Goal: Task Accomplishment & Management: Use online tool/utility

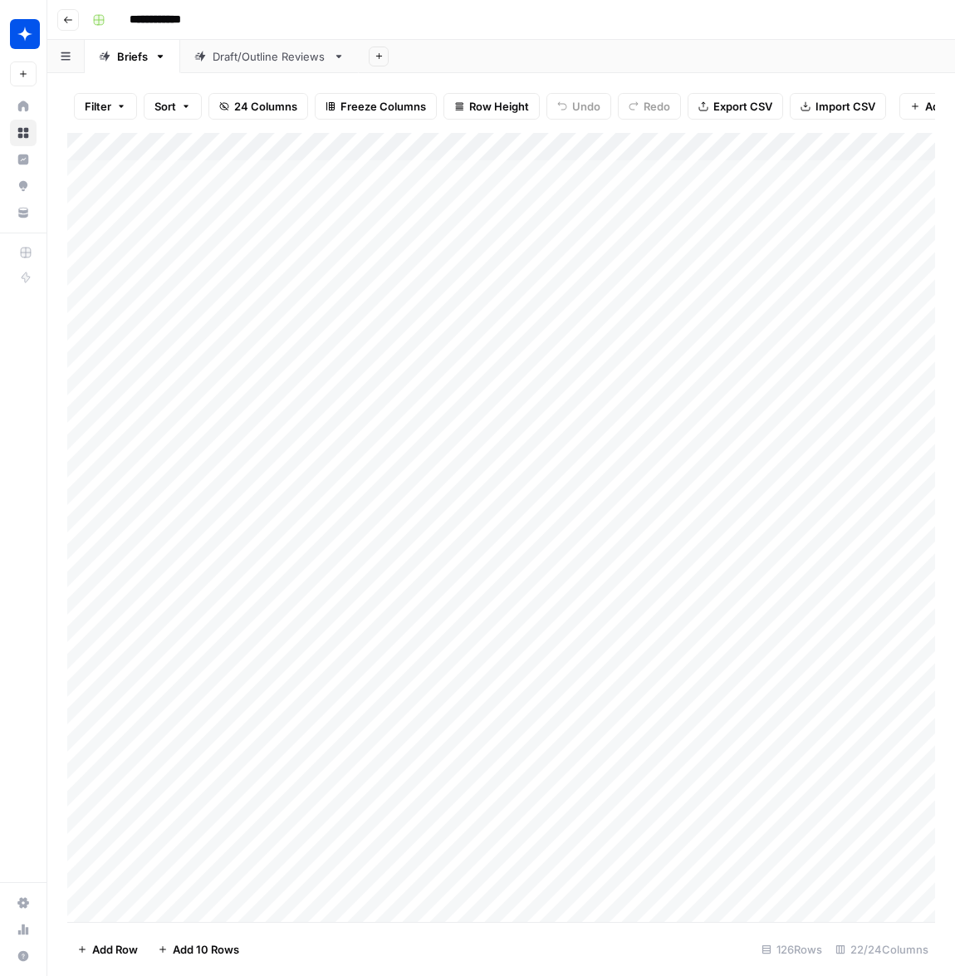
click at [247, 62] on div "Draft/Outline Reviews" at bounding box center [270, 56] width 114 height 17
click at [842, 849] on div "Add Column" at bounding box center [501, 527] width 868 height 789
click at [841, 850] on div "Add Column" at bounding box center [501, 527] width 868 height 789
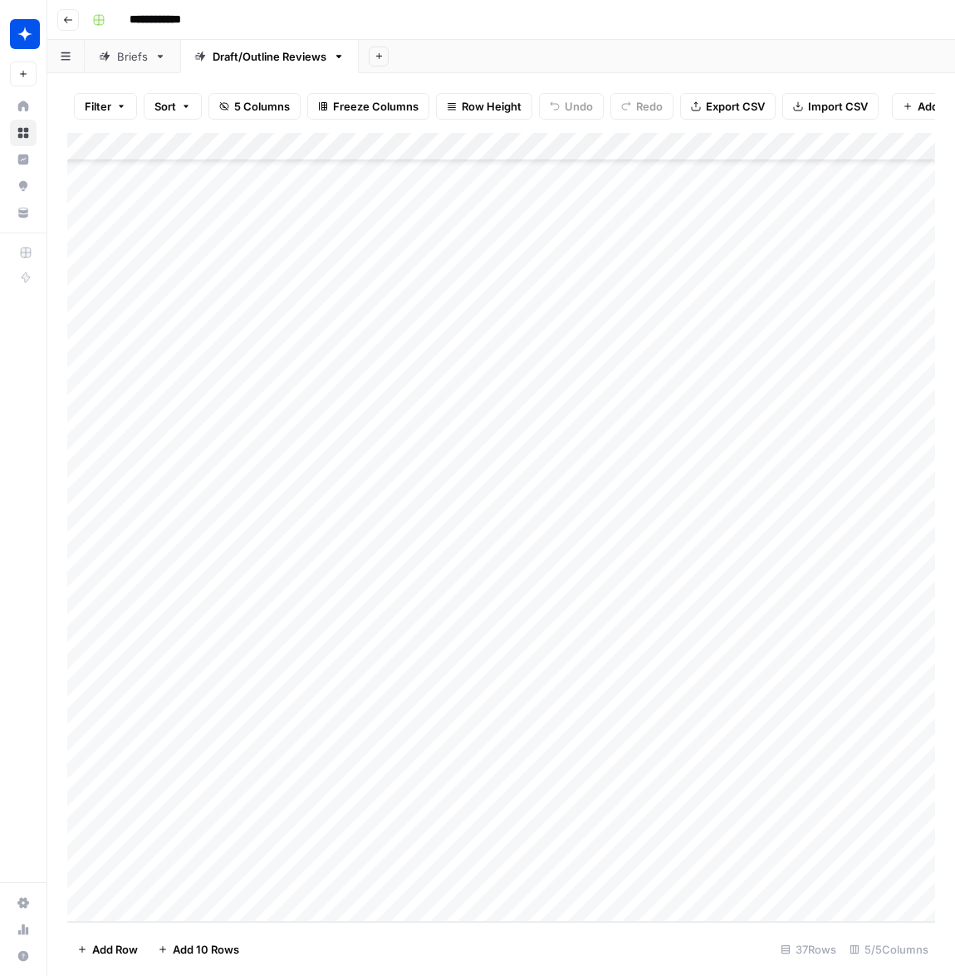
click at [835, 877] on div "Add Column" at bounding box center [501, 527] width 868 height 789
click at [921, 855] on div "Add Column" at bounding box center [501, 527] width 868 height 789
click at [144, 904] on div "Add Column" at bounding box center [501, 527] width 868 height 789
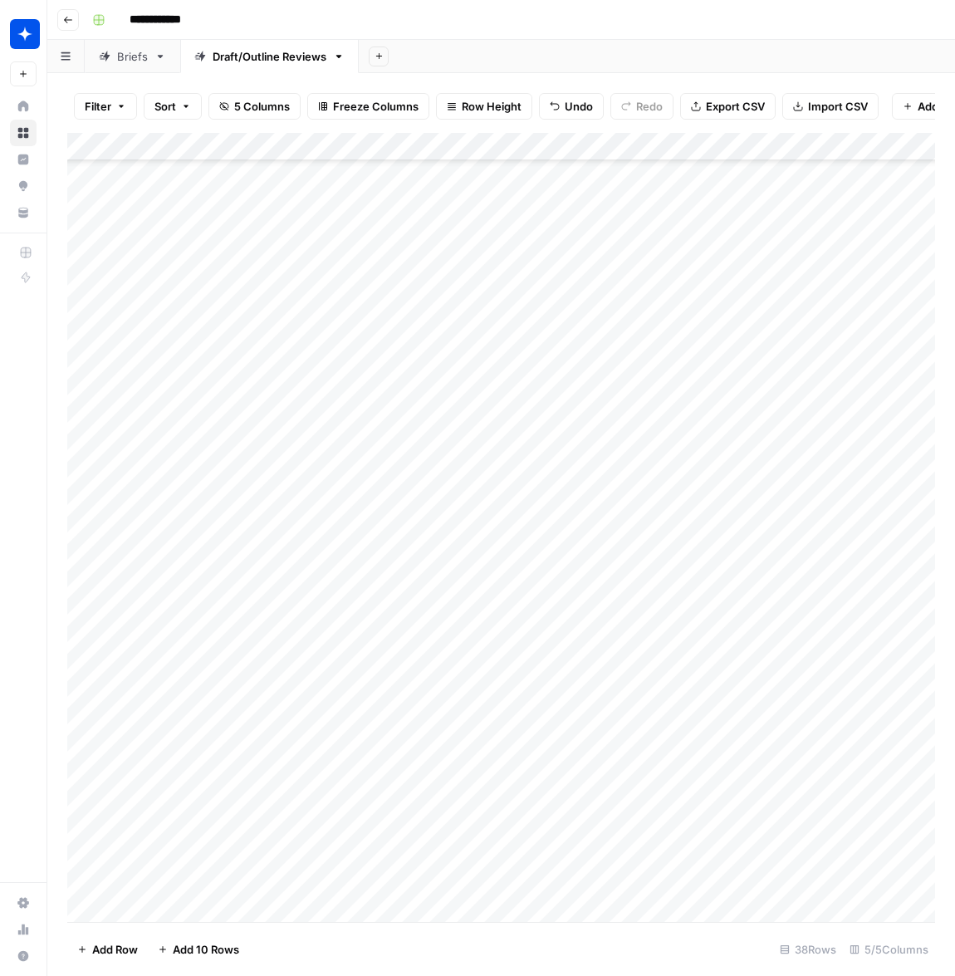
scroll to position [339, 0]
click at [189, 886] on div "Add Column" at bounding box center [501, 527] width 868 height 789
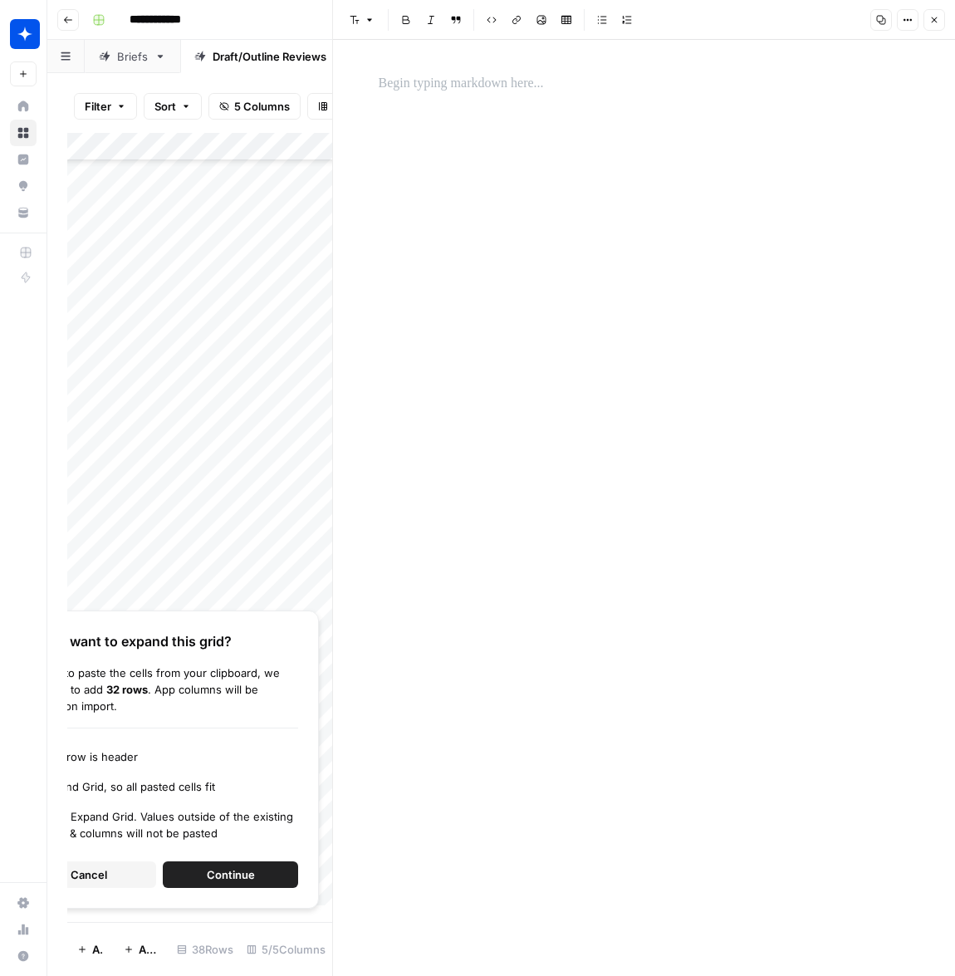
drag, startPoint x: 431, startPoint y: 282, endPoint x: 440, endPoint y: 215, distance: 67.9
click at [435, 273] on div at bounding box center [644, 508] width 551 height 936
drag, startPoint x: 422, startPoint y: 96, endPoint x: 419, endPoint y: 81, distance: 15.2
click at [422, 96] on div at bounding box center [644, 508] width 551 height 936
click at [413, 75] on p at bounding box center [644, 84] width 531 height 22
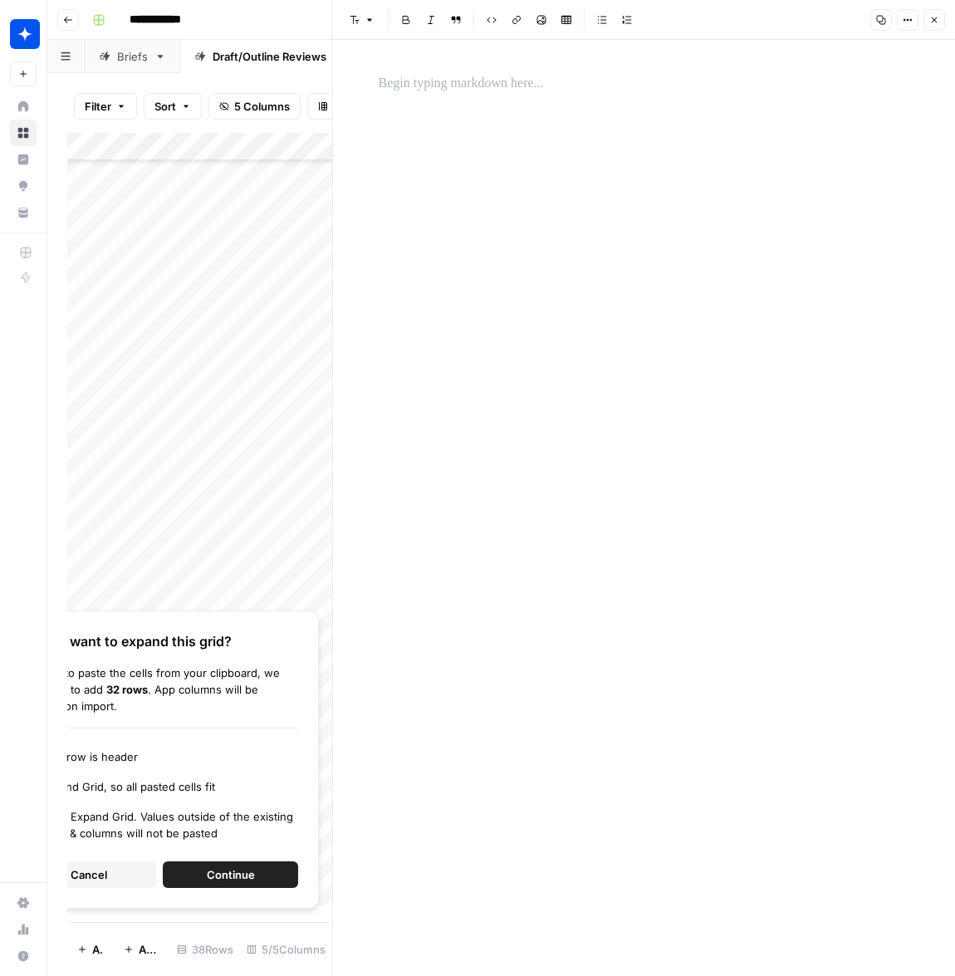
scroll to position [633, 0]
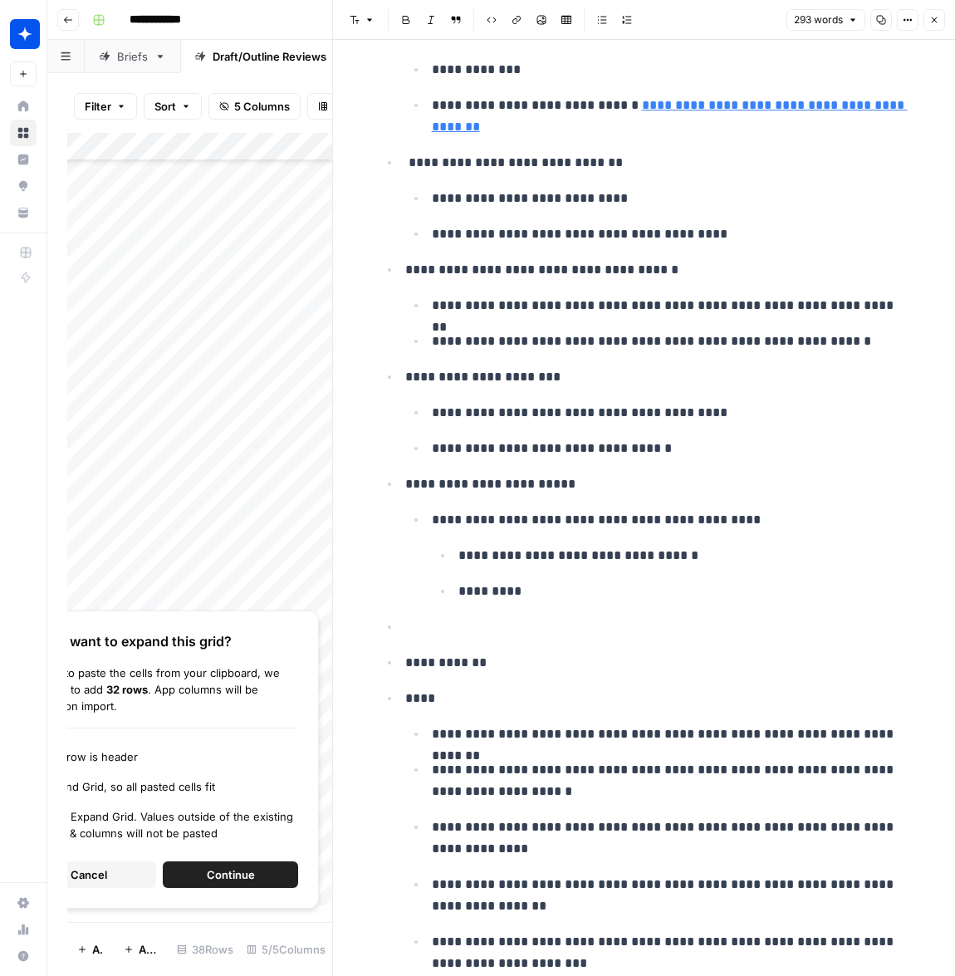
click at [933, 15] on icon "button" at bounding box center [934, 20] width 10 height 10
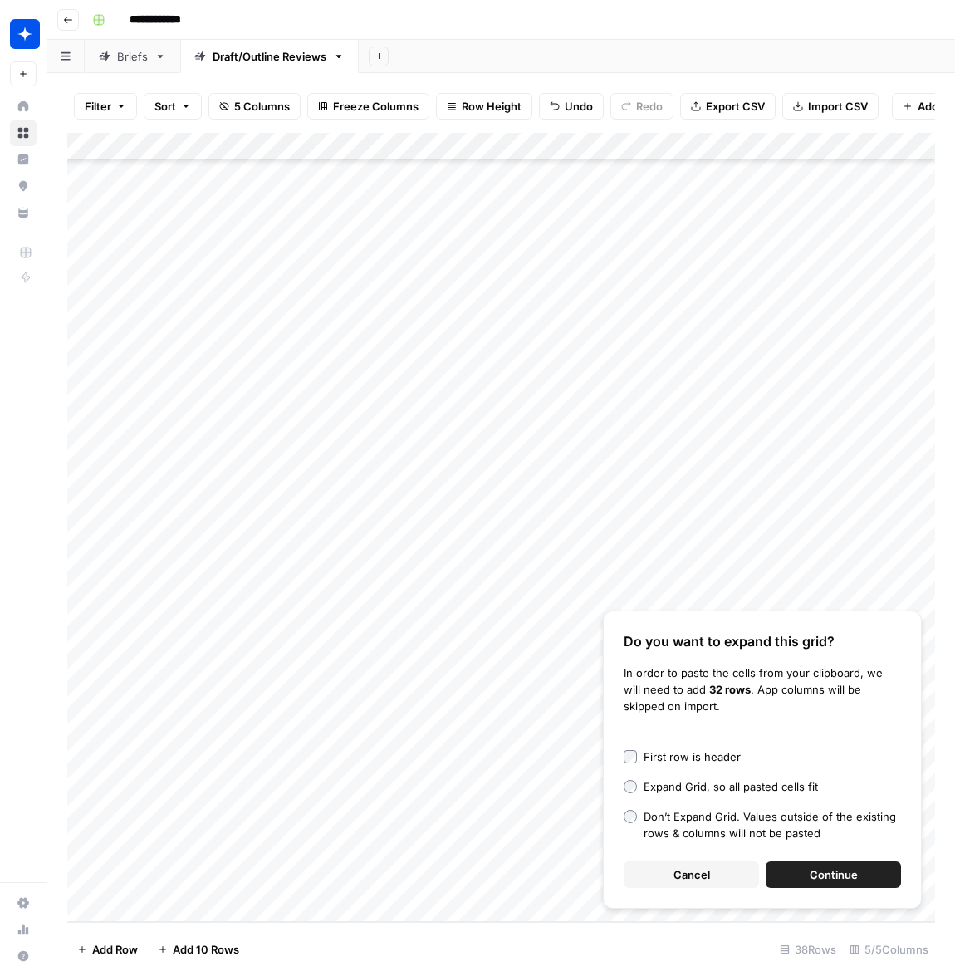
click at [435, 879] on div "Add Column" at bounding box center [501, 527] width 868 height 789
click at [660, 877] on button "Cancel" at bounding box center [691, 874] width 135 height 27
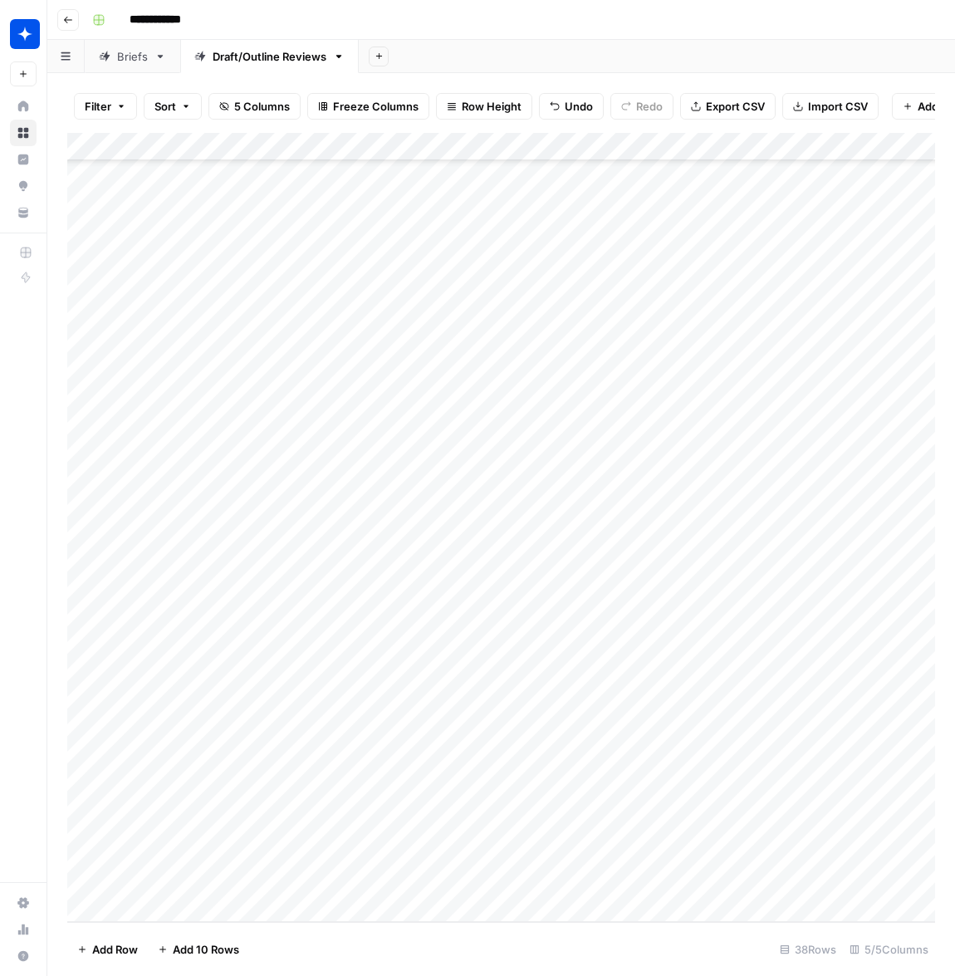
click at [325, 880] on div "Add Column" at bounding box center [501, 527] width 868 height 789
click at [345, 881] on div "Add Column" at bounding box center [501, 527] width 868 height 789
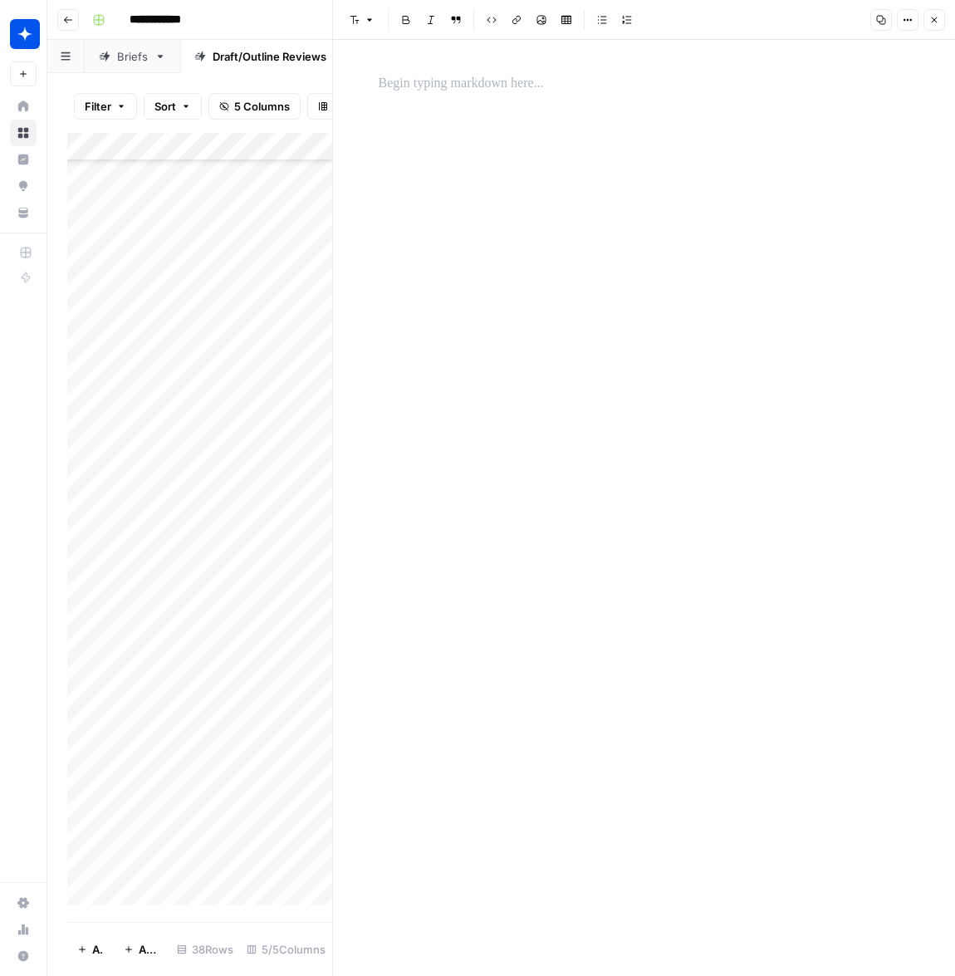
click at [550, 304] on div at bounding box center [644, 508] width 551 height 936
click at [425, 88] on p at bounding box center [644, 84] width 531 height 22
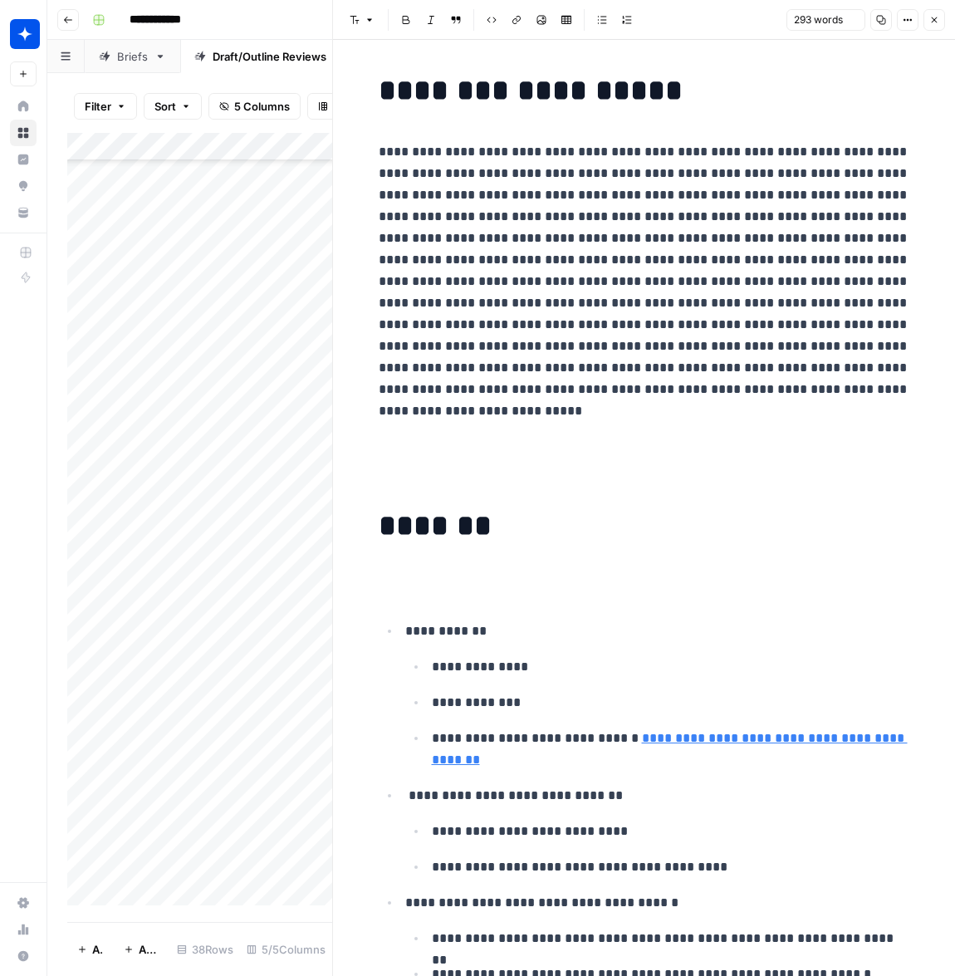
scroll to position [633, 0]
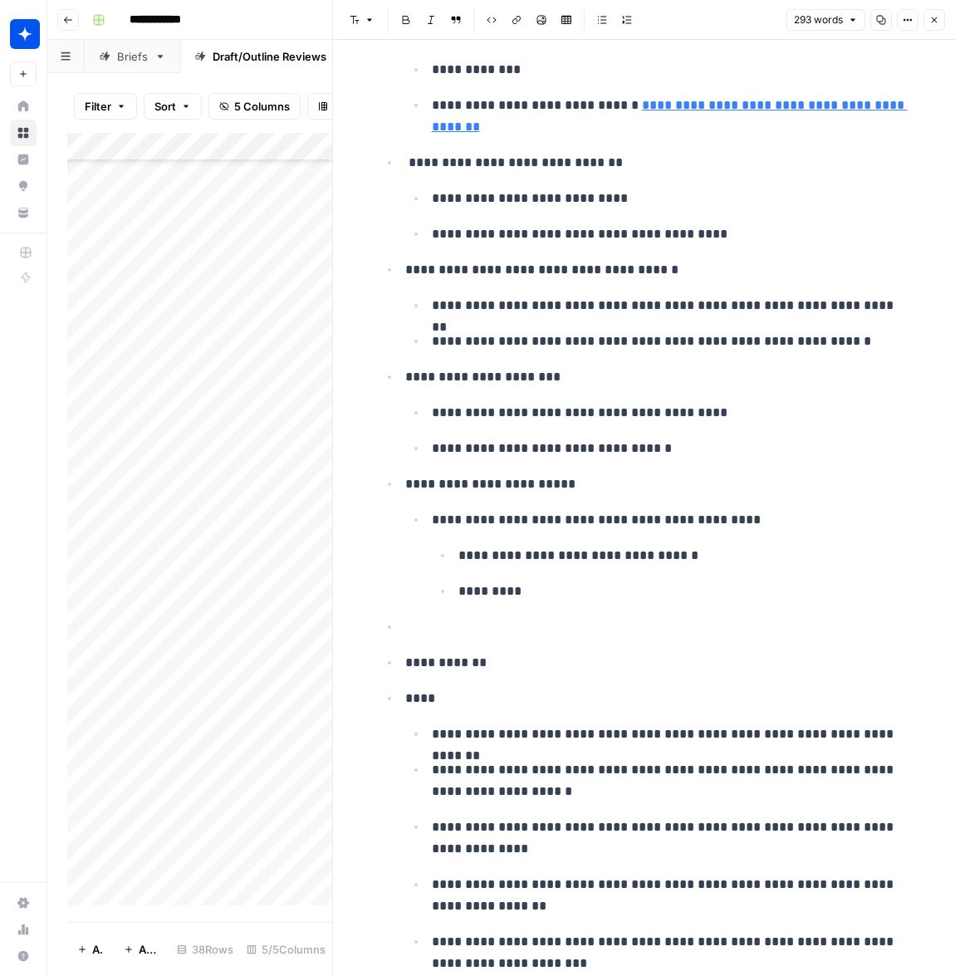
click at [938, 22] on icon "button" at bounding box center [934, 20] width 10 height 10
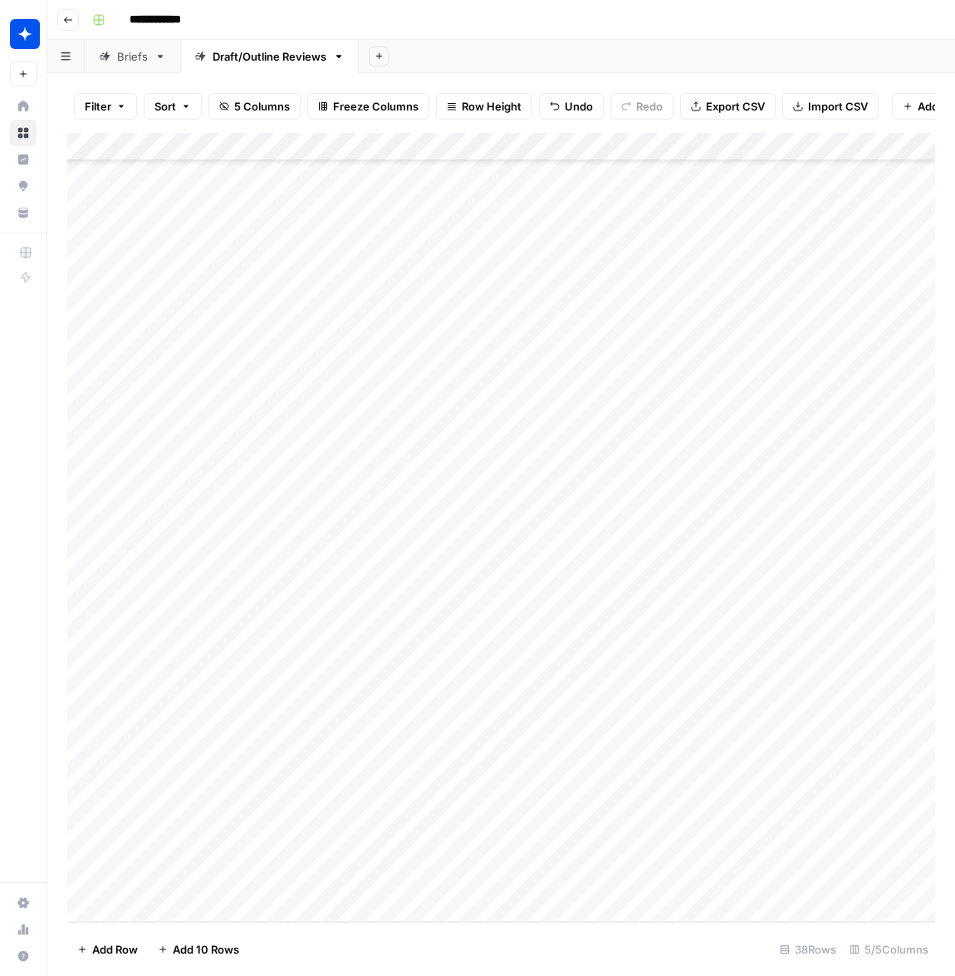
click at [405, 879] on div "Add Column" at bounding box center [501, 527] width 868 height 789
click at [311, 880] on div "Add Column" at bounding box center [501, 527] width 868 height 789
click at [347, 880] on div "Add Column" at bounding box center [501, 527] width 868 height 789
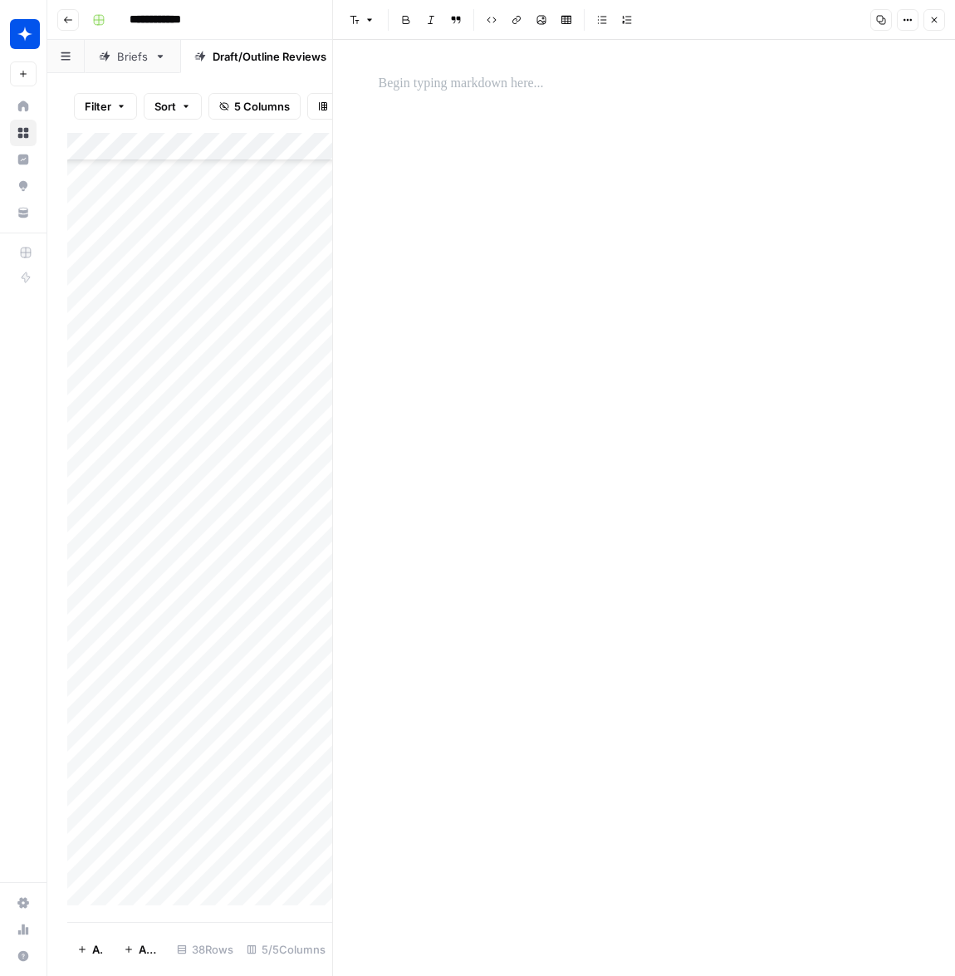
click at [527, 335] on div at bounding box center [644, 508] width 551 height 936
click at [497, 79] on p at bounding box center [644, 84] width 531 height 22
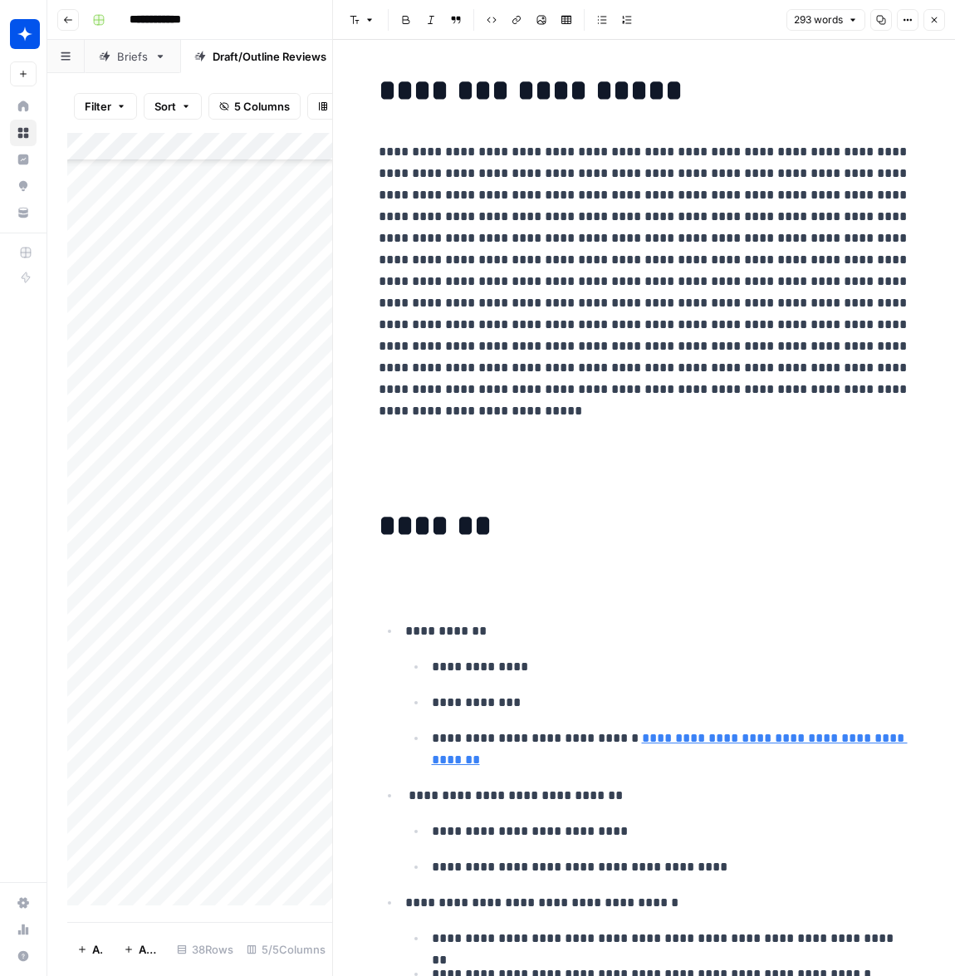
click at [938, 20] on icon "button" at bounding box center [934, 20] width 10 height 10
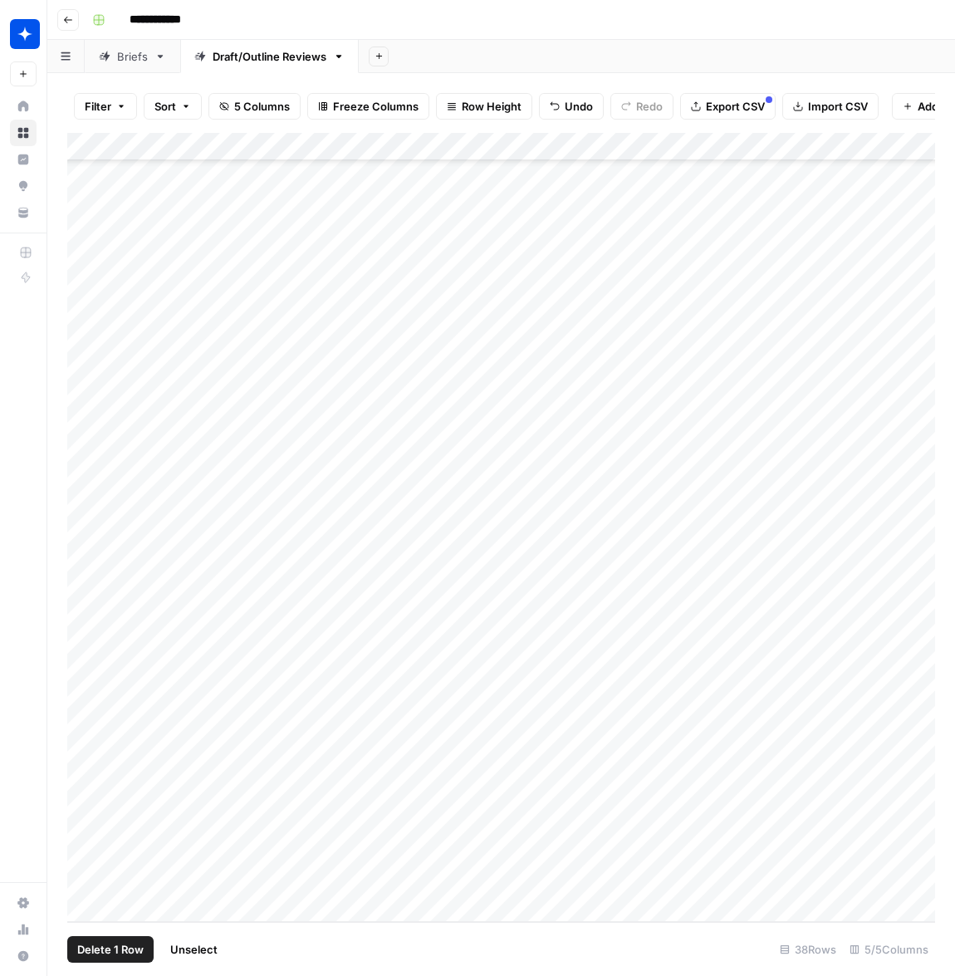
click at [88, 880] on div "Add Column" at bounding box center [501, 527] width 868 height 789
click at [95, 953] on span "Delete 1 Row" at bounding box center [110, 949] width 66 height 17
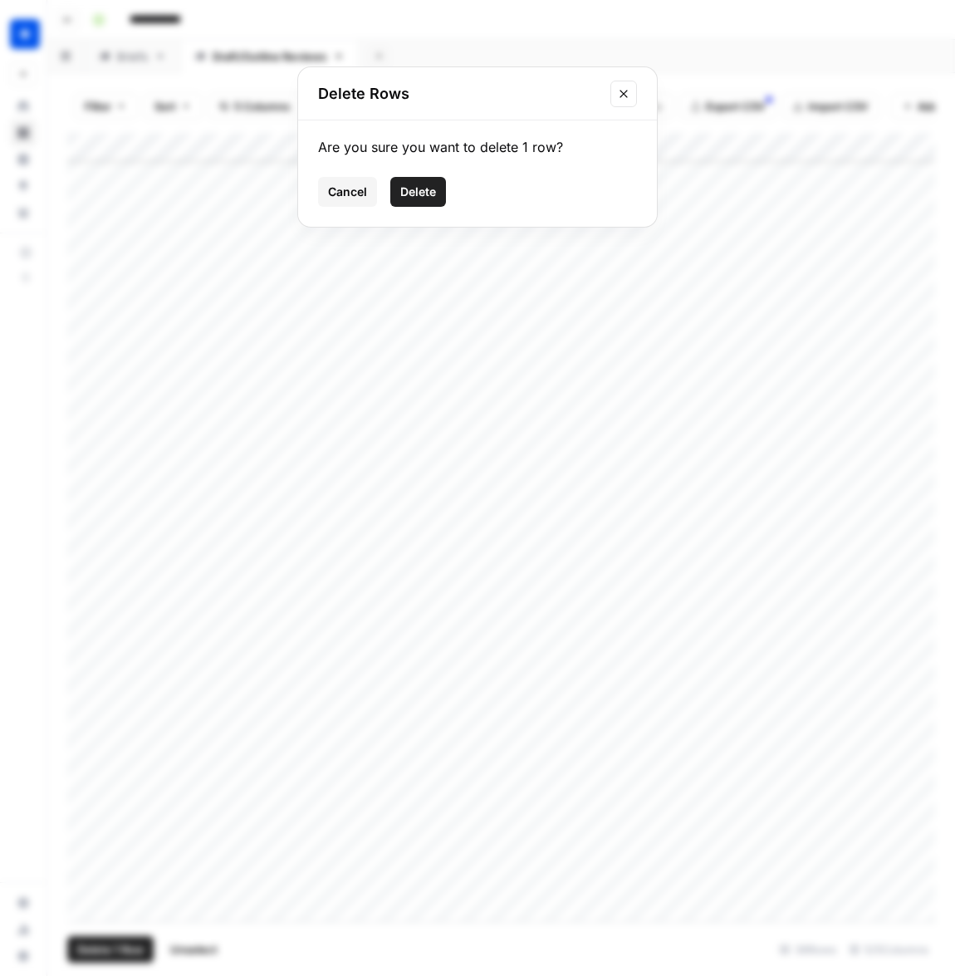
drag, startPoint x: 415, startPoint y: 186, endPoint x: 493, endPoint y: 343, distance: 175.3
click at [416, 186] on span "Delete" at bounding box center [418, 192] width 36 height 17
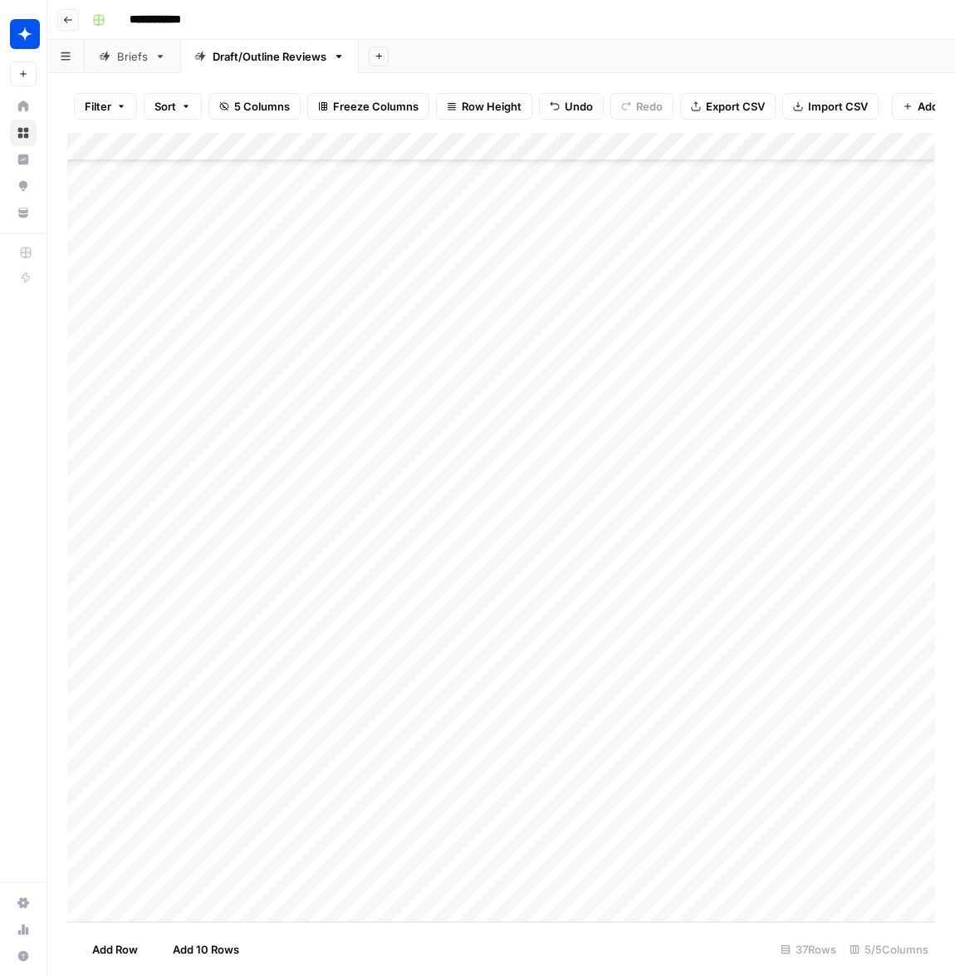
scroll to position [311, 0]
click at [150, 904] on div "Add Column" at bounding box center [501, 527] width 868 height 789
click at [345, 879] on div "Add Column" at bounding box center [501, 527] width 868 height 789
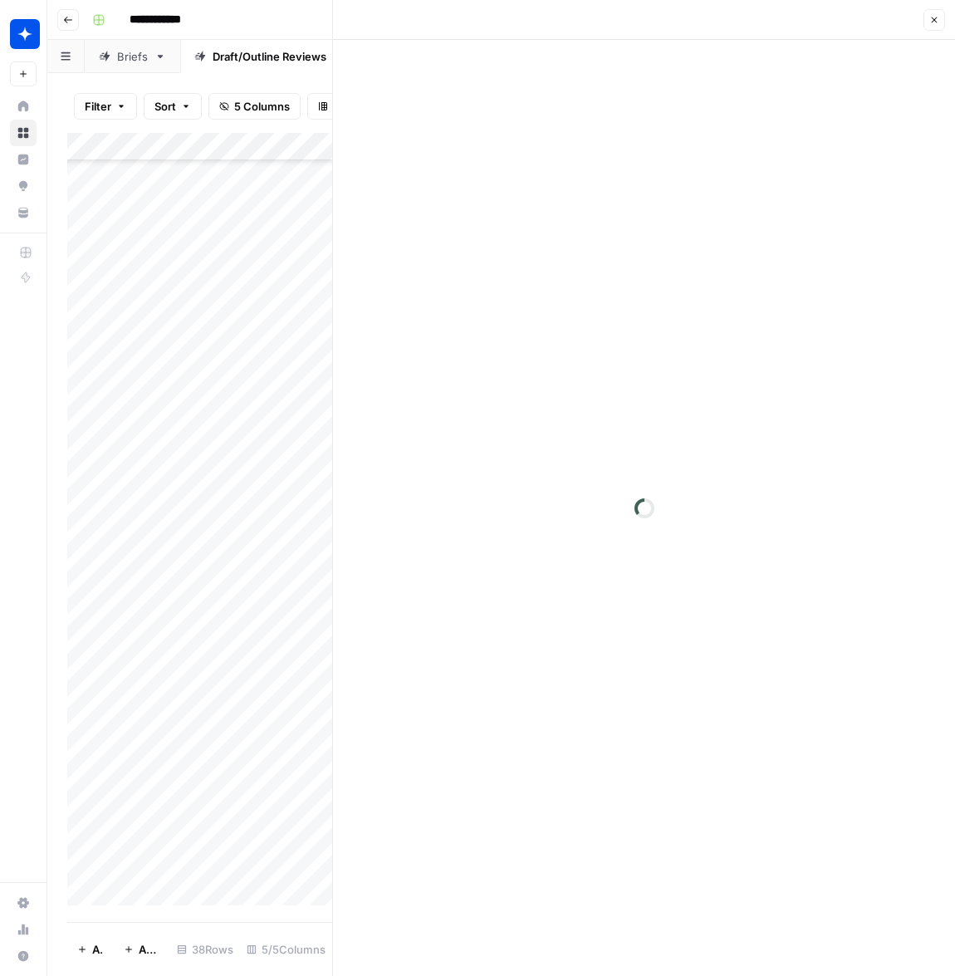
click at [458, 135] on div at bounding box center [644, 508] width 622 height 936
click at [442, 90] on p at bounding box center [644, 84] width 531 height 22
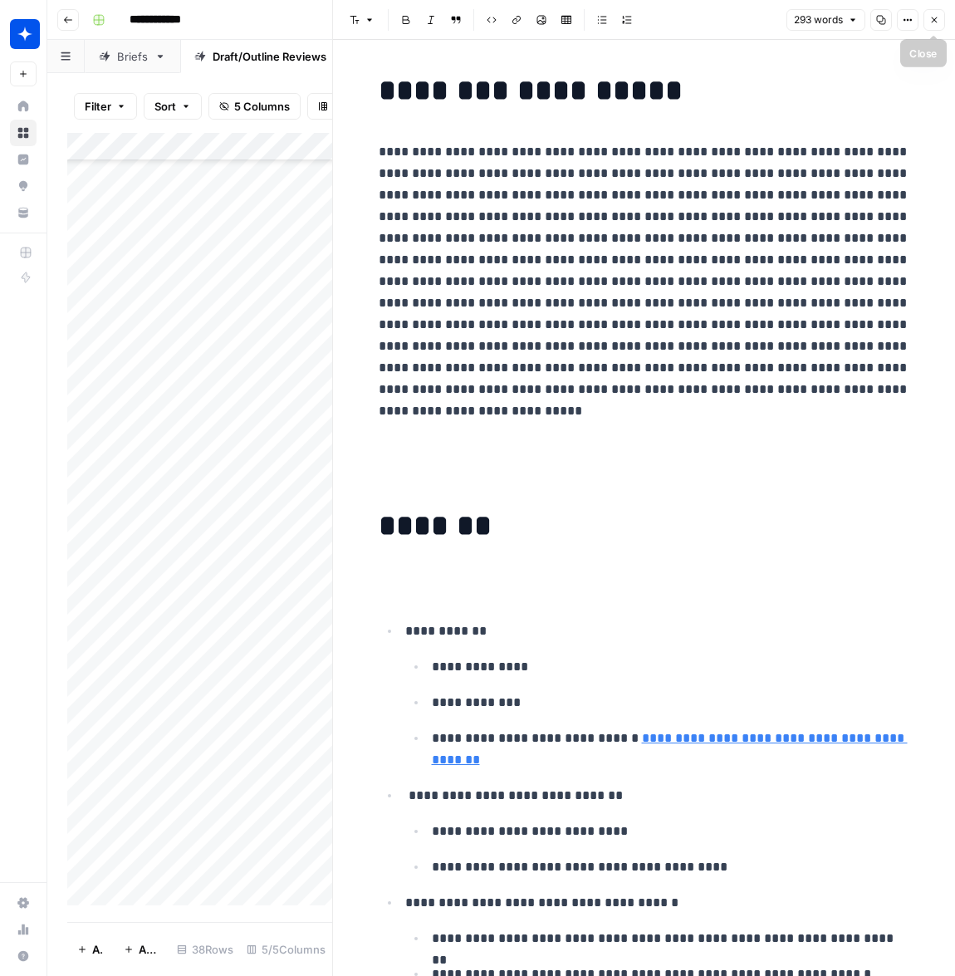
click at [934, 16] on icon "button" at bounding box center [934, 20] width 10 height 10
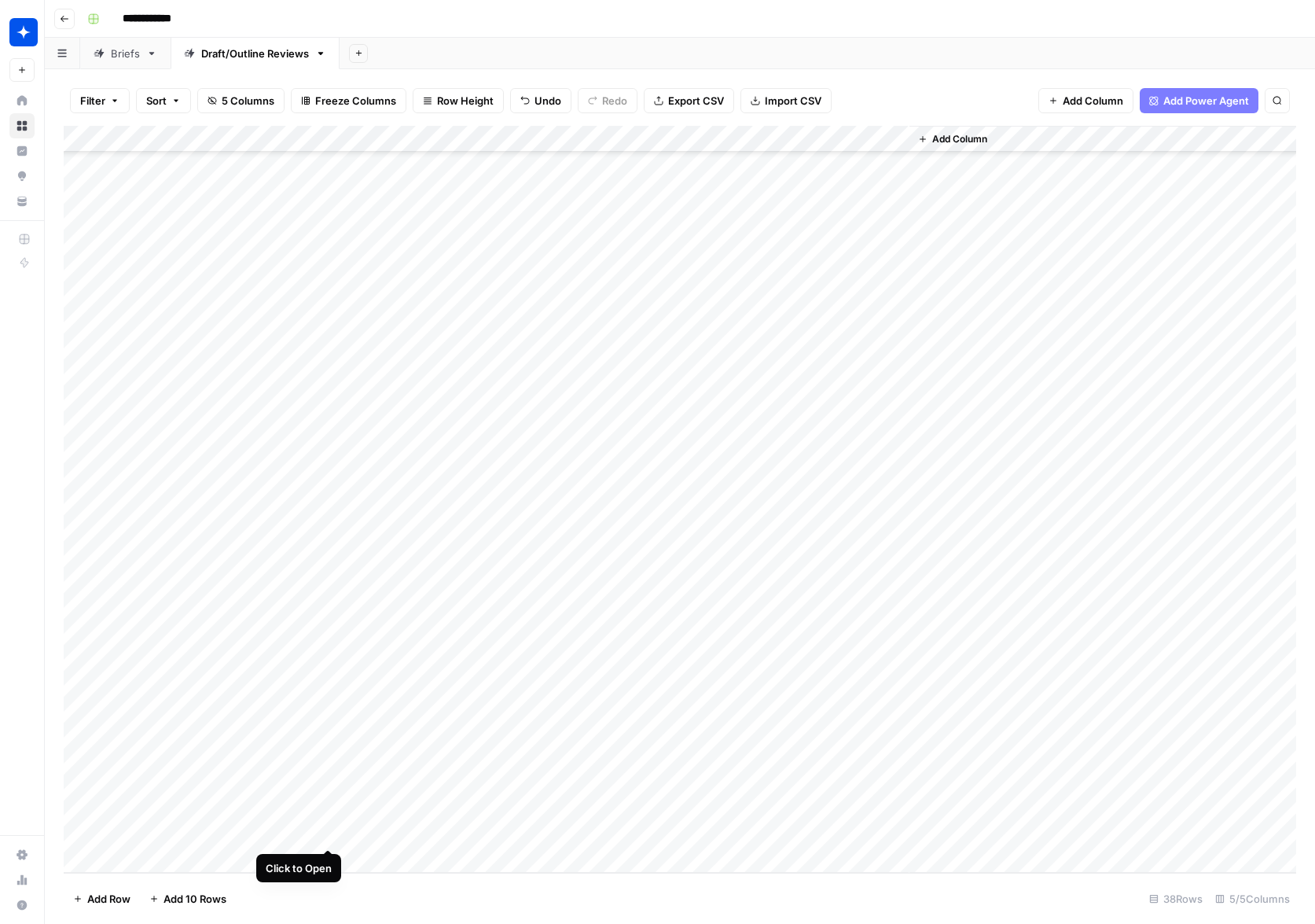
click at [232, 834] on div "Add Column" at bounding box center [680, 499] width 1233 height 747
click at [232, 834] on div at bounding box center [231, 832] width 226 height 29
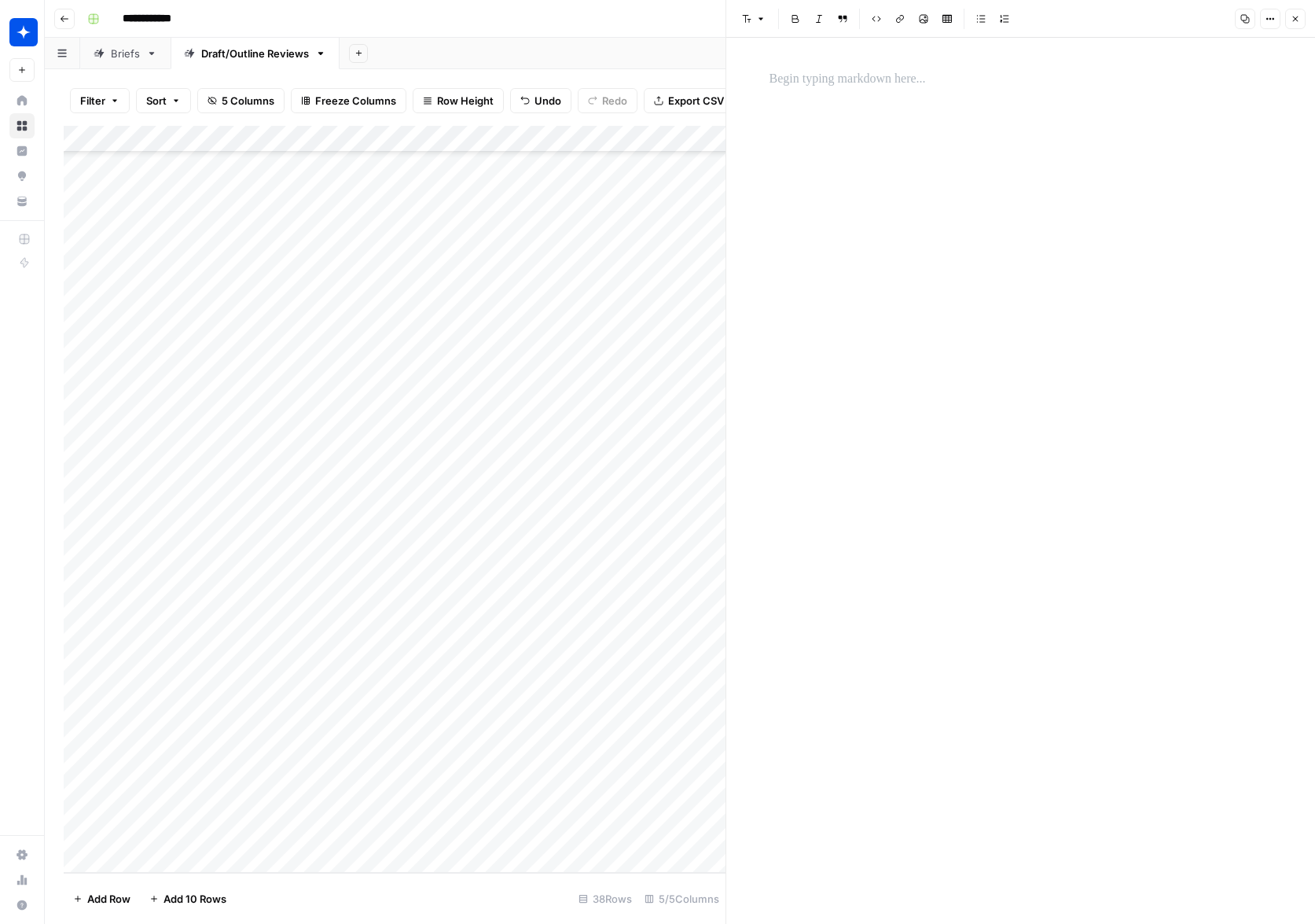
drag, startPoint x: 1081, startPoint y: 330, endPoint x: 1074, endPoint y: 320, distance: 12.2
click at [903, 325] on div at bounding box center [1021, 481] width 522 height 886
drag, startPoint x: 911, startPoint y: 87, endPoint x: 895, endPoint y: 87, distance: 16.0
click at [903, 87] on p at bounding box center [1021, 80] width 503 height 21
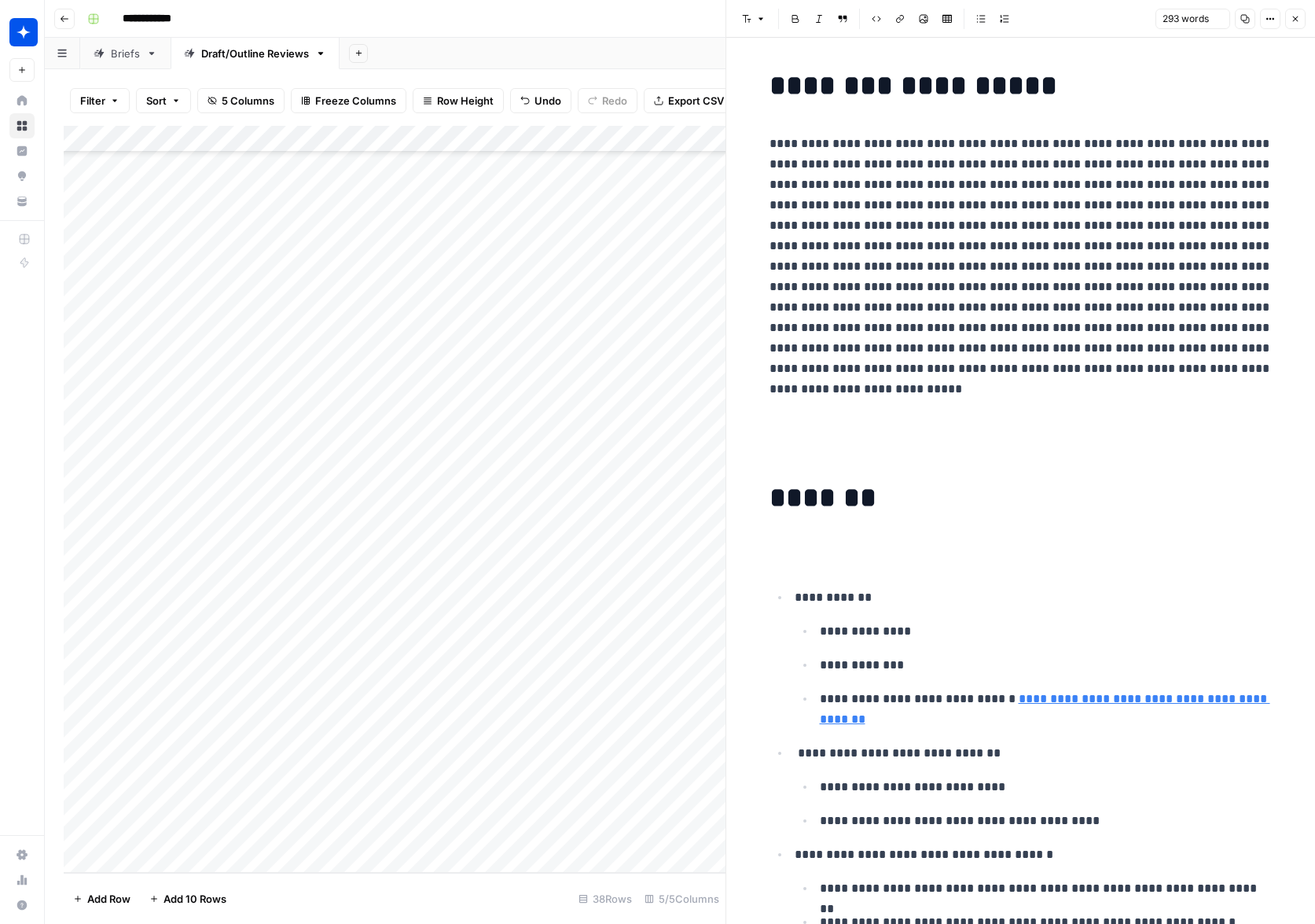
scroll to position [599, 0]
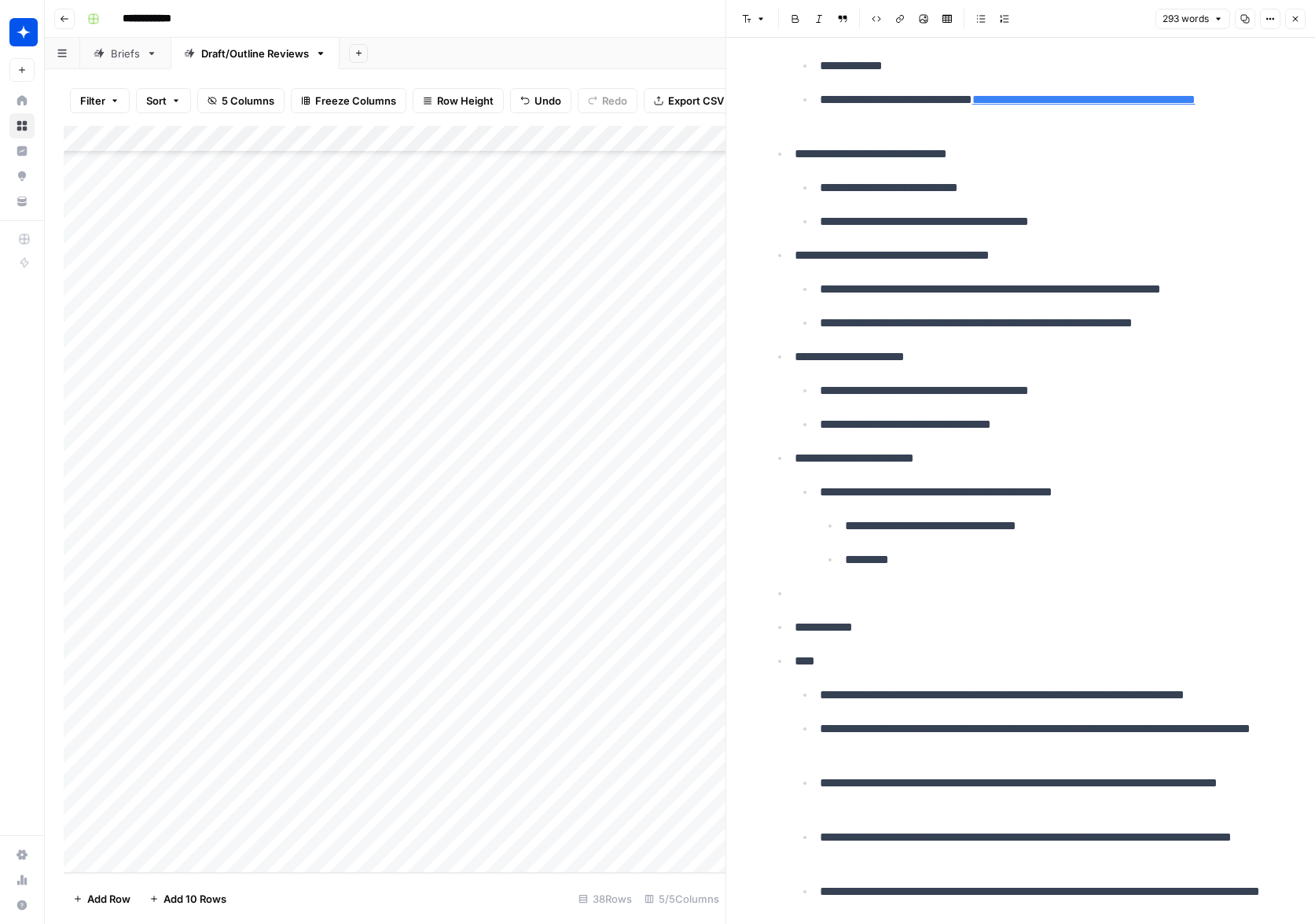
click at [401, 827] on div "Add Column" at bounding box center [394, 499] width 662 height 747
click at [380, 836] on div "Add Column" at bounding box center [394, 499] width 662 height 747
click at [383, 888] on button "Outline" at bounding box center [391, 888] width 47 height 19
click at [529, 837] on div "Add Column" at bounding box center [394, 499] width 662 height 747
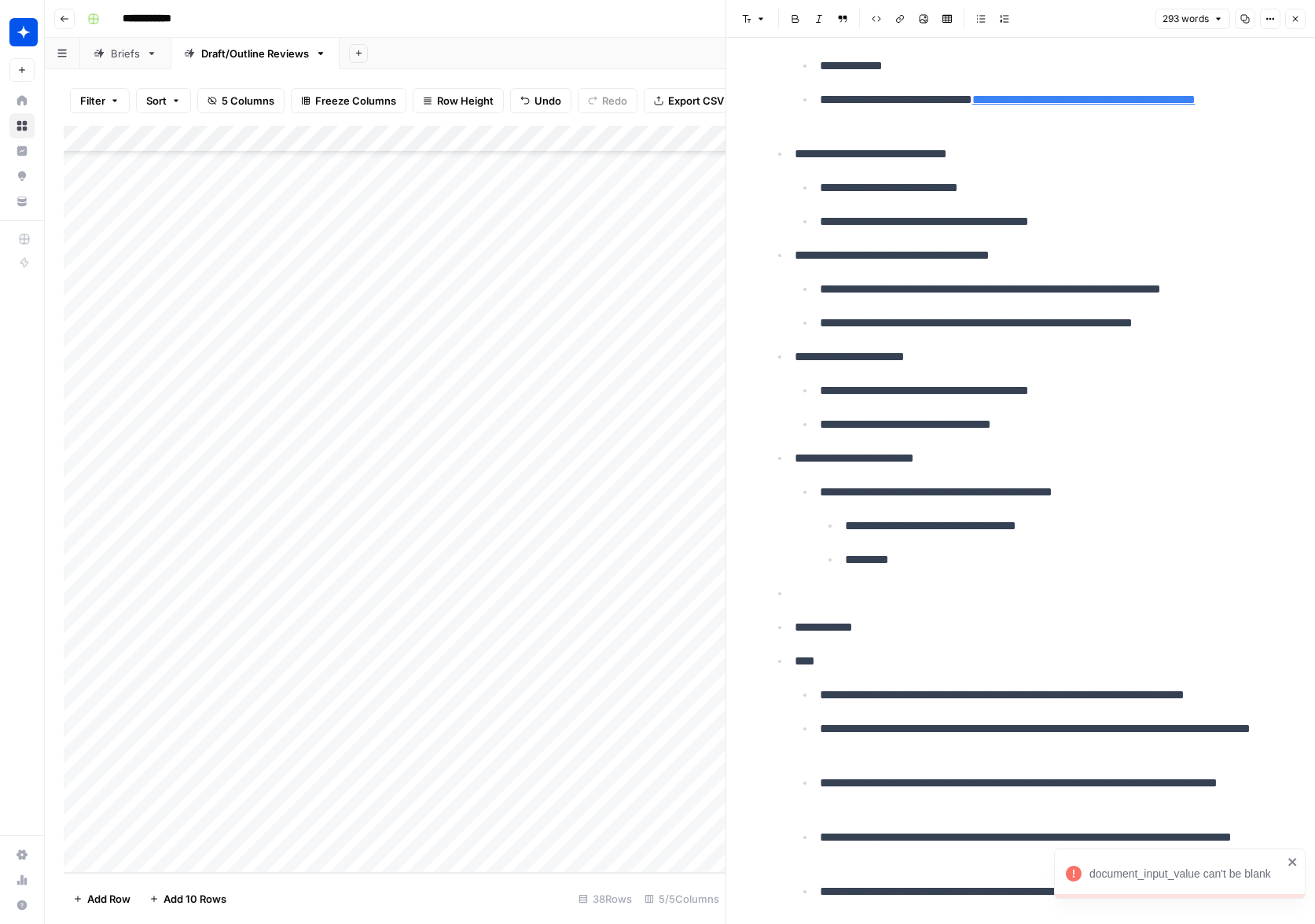
scroll to position [664, 0]
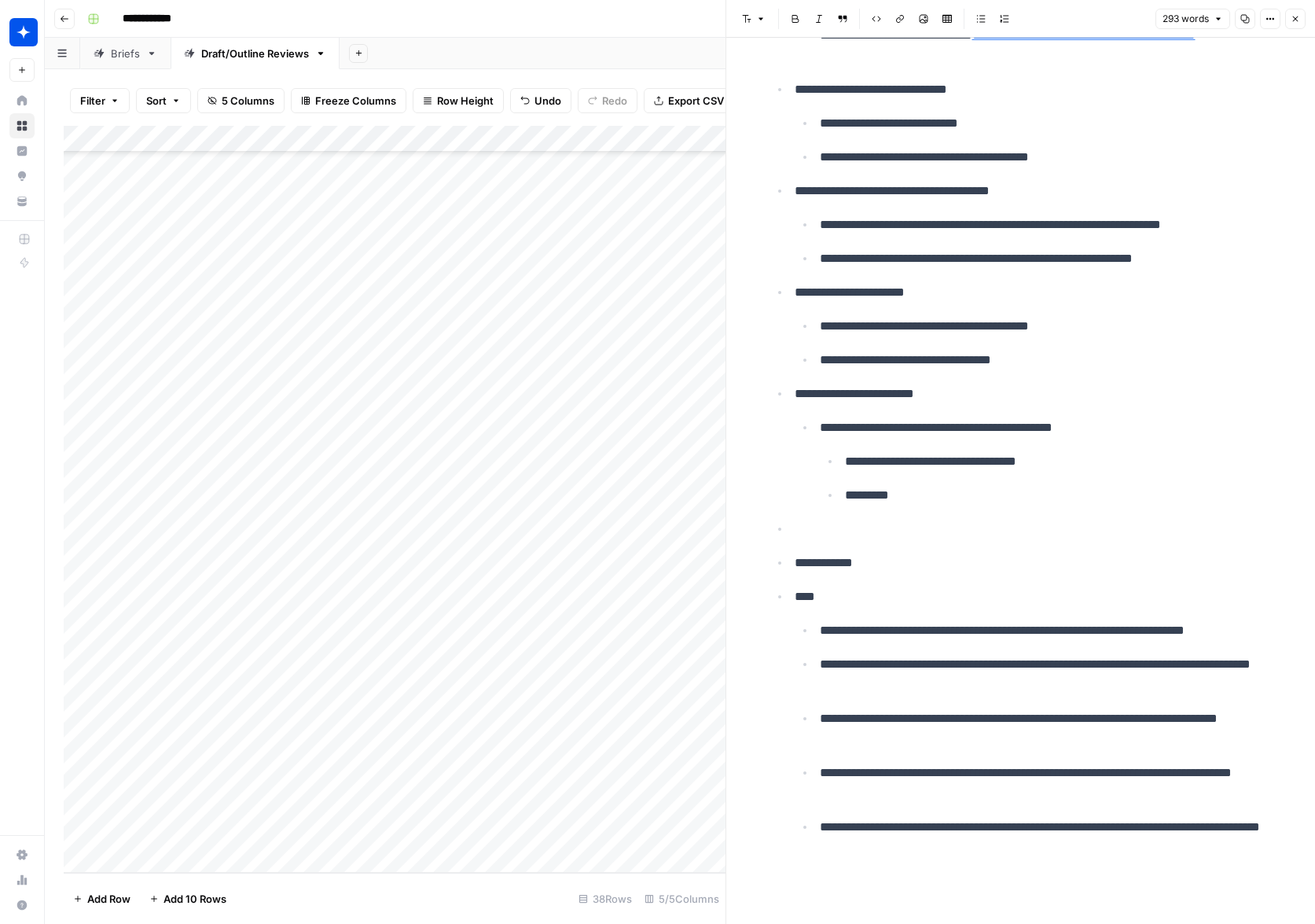
click at [553, 833] on div "Add Column" at bounding box center [394, 499] width 662 height 747
click at [903, 22] on icon "button" at bounding box center [1296, 19] width 9 height 9
